Goal: Find specific page/section: Find specific page/section

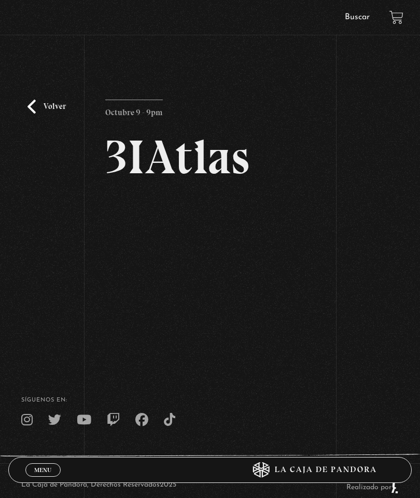
scroll to position [7, 0]
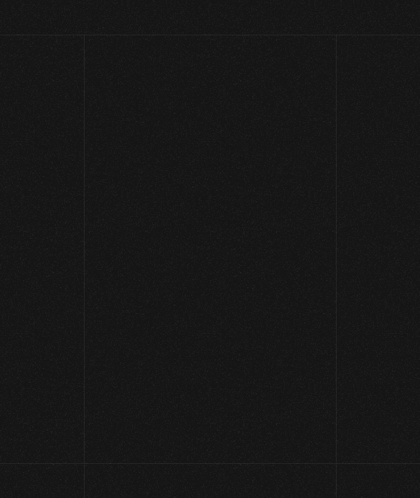
scroll to position [7, 0]
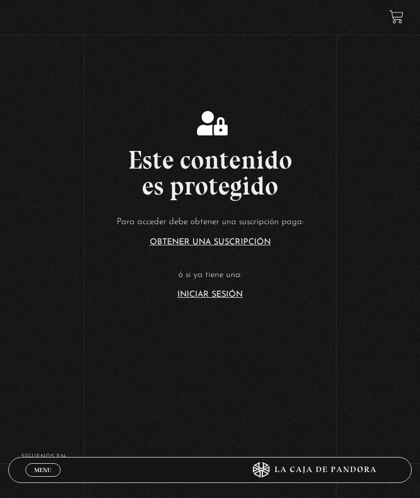
click at [228, 299] on link "Iniciar Sesión" at bounding box center [209, 294] width 65 height 8
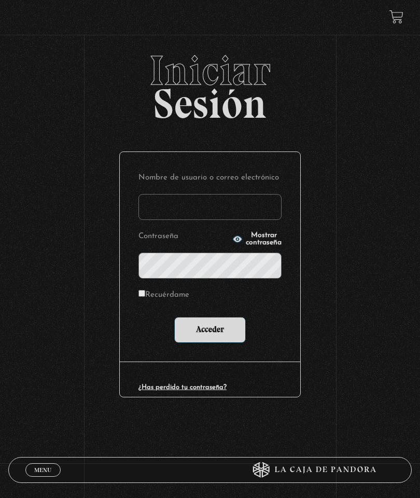
type input "[EMAIL_ADDRESS][DOMAIN_NAME]"
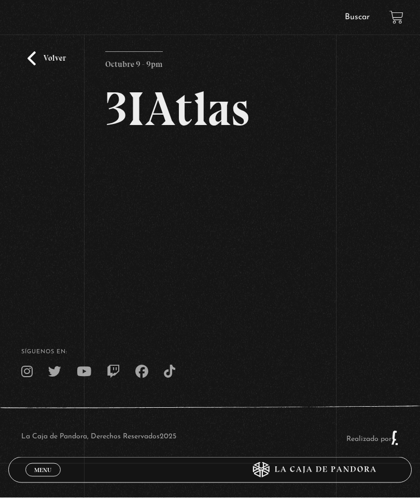
scroll to position [56, 0]
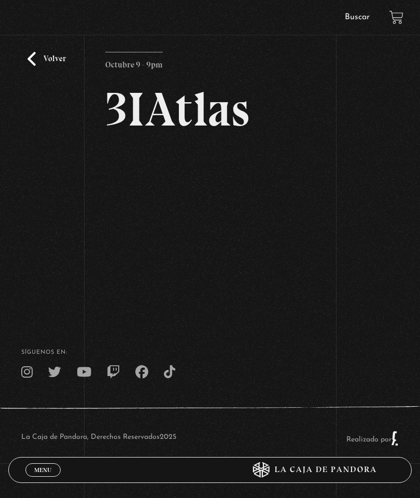
click at [259, 299] on div "Menu Cerrar [PERSON_NAME] En vivos Pandora Centinelas Mi cuenta Salir [GEOGRAPH…" at bounding box center [210, 225] width 420 height 546
click at [27, 11] on div "Volver Octubre 9 - 9pm 3IAtlas" at bounding box center [210, 144] width 420 height 285
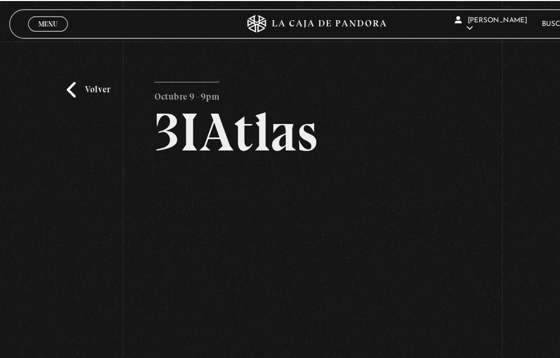
scroll to position [6, 0]
